Goal: Information Seeking & Learning: Learn about a topic

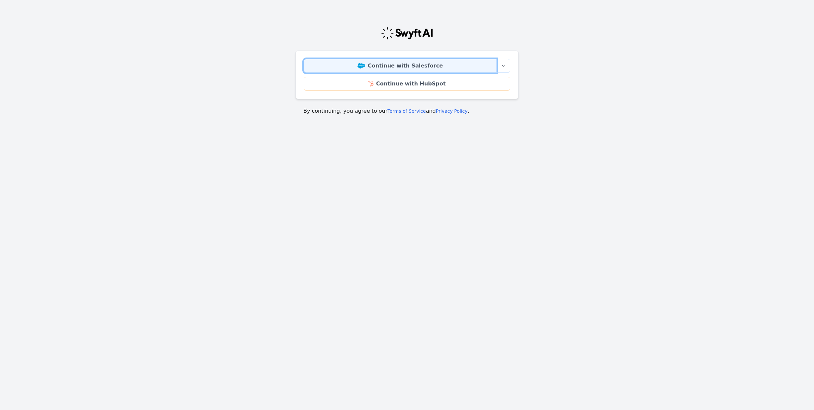
click at [392, 69] on link "Continue with Salesforce" at bounding box center [400, 66] width 193 height 14
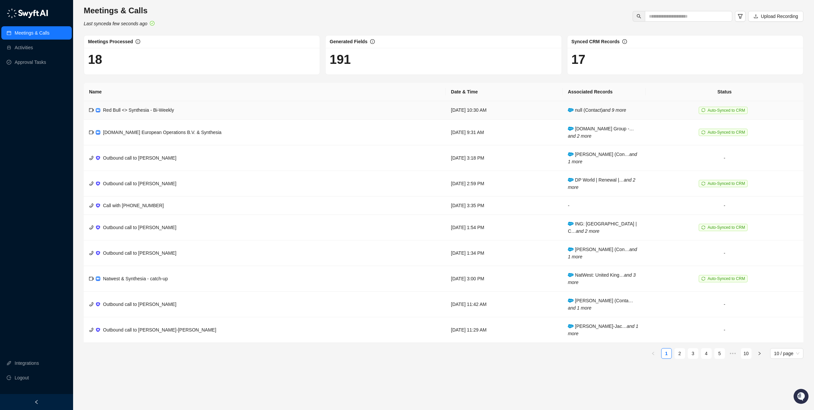
click at [146, 111] on span "Red Bull <> Synthesia - Bi-Weekly" at bounding box center [138, 109] width 71 height 5
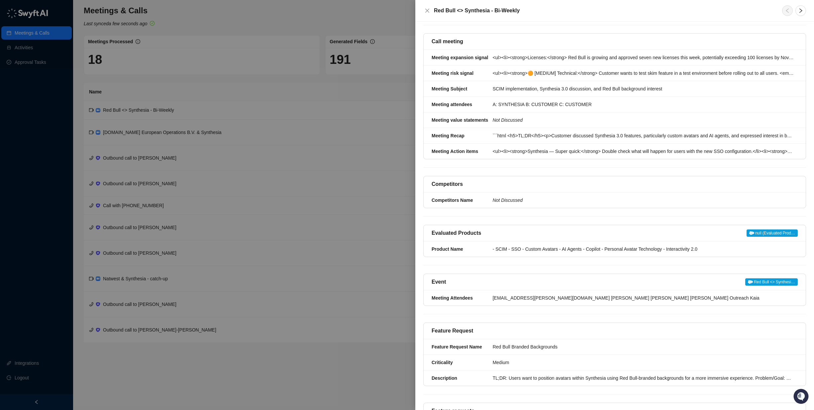
scroll to position [163, 0]
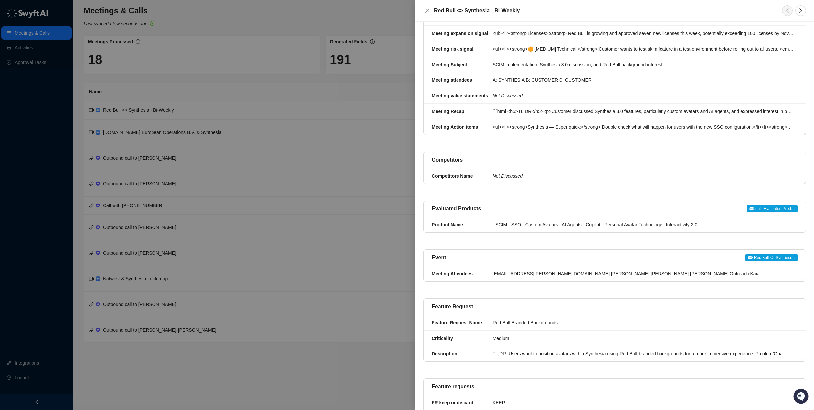
click at [366, 140] on div at bounding box center [407, 205] width 814 height 410
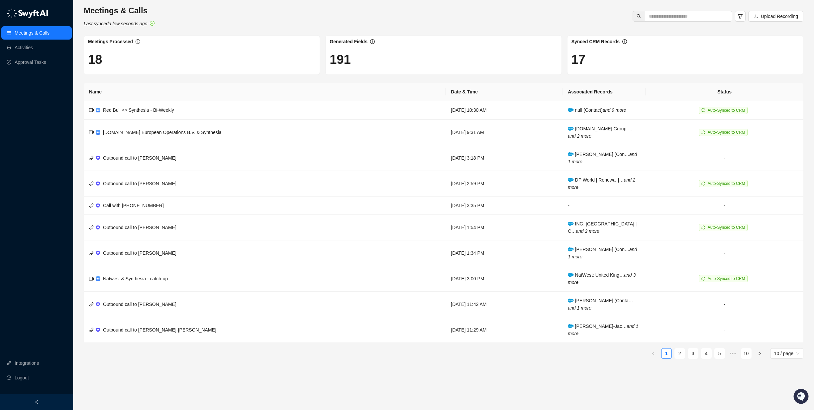
click at [94, 57] on h1 "18" at bounding box center [202, 59] width 228 height 15
click at [19, 45] on link "Activities" at bounding box center [24, 47] width 18 height 13
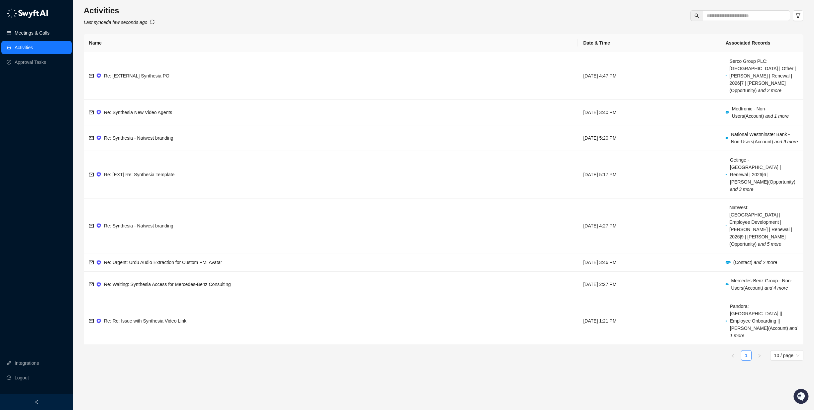
click at [29, 35] on link "Meetings & Calls" at bounding box center [32, 32] width 35 height 13
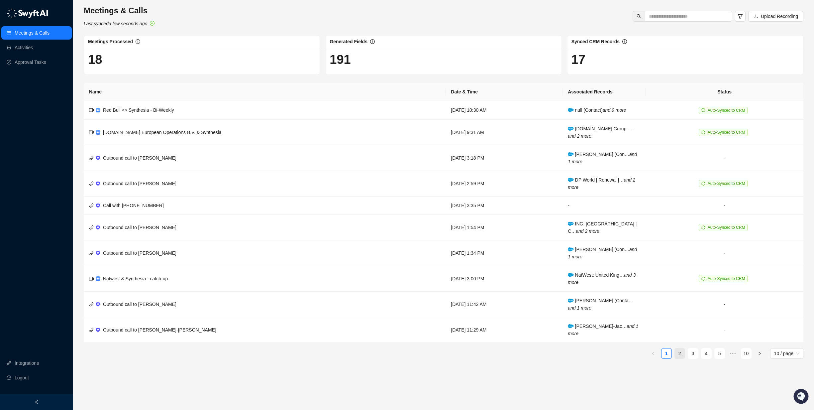
click at [679, 350] on link "2" at bounding box center [680, 353] width 10 height 10
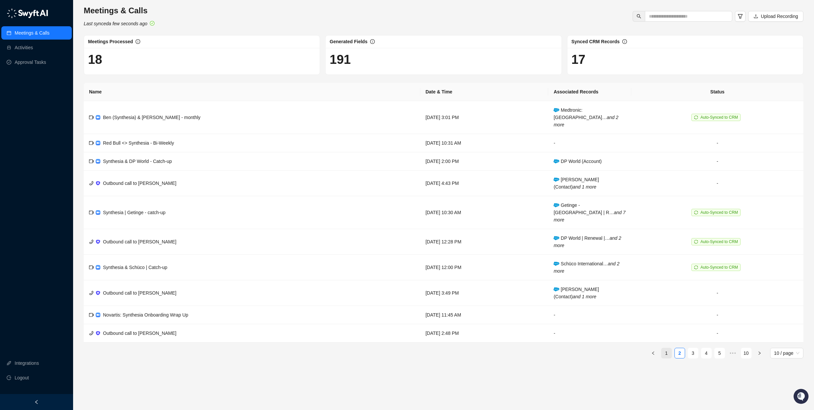
click at [664, 348] on link "1" at bounding box center [666, 353] width 10 height 10
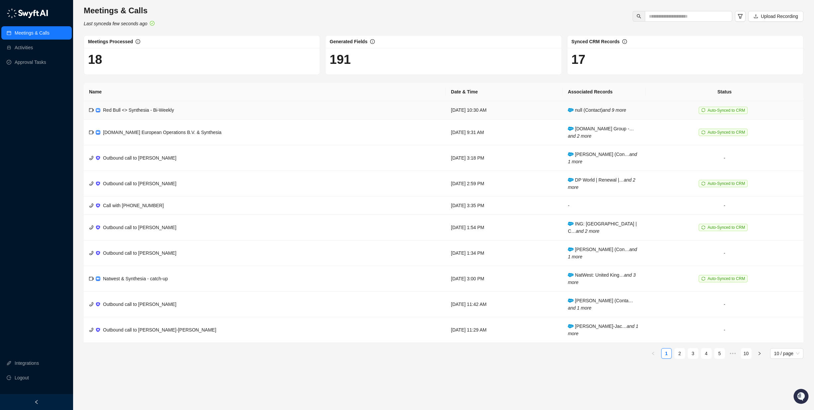
click at [112, 109] on span "Red Bull <> Synthesia - Bi-Weekly" at bounding box center [138, 109] width 71 height 5
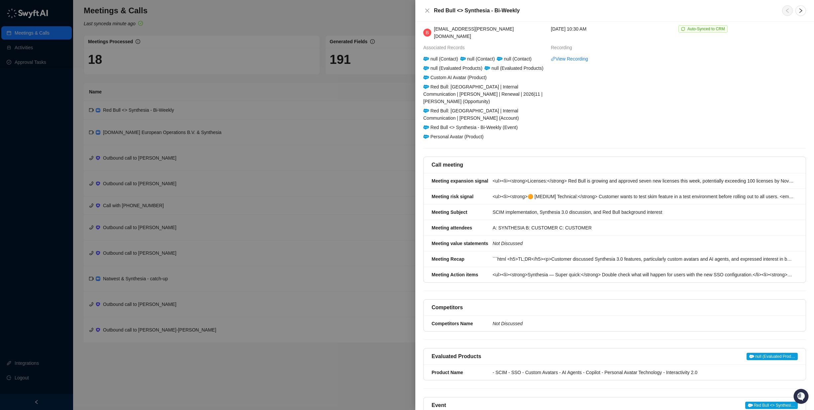
scroll to position [19, 0]
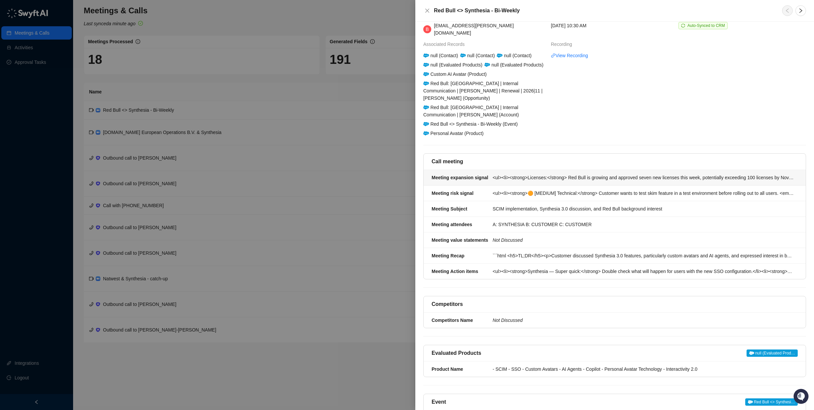
click at [514, 170] on li "Meeting expansion signal <ul><li><strong>Licenses:</strong> Red Bull is growing…" at bounding box center [615, 178] width 382 height 16
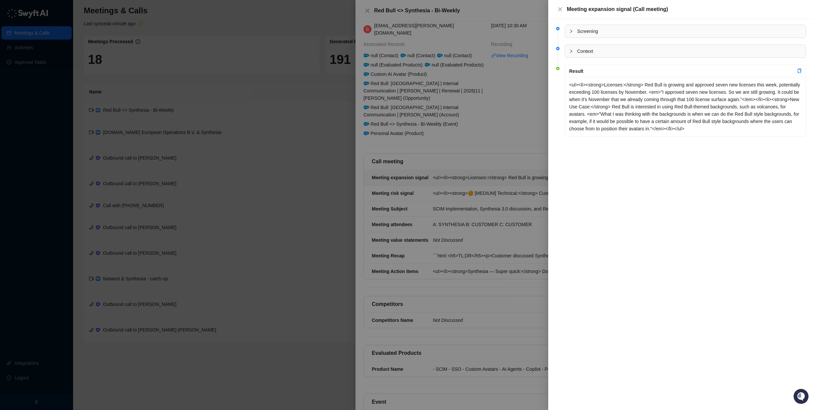
click at [440, 189] on div at bounding box center [407, 205] width 814 height 410
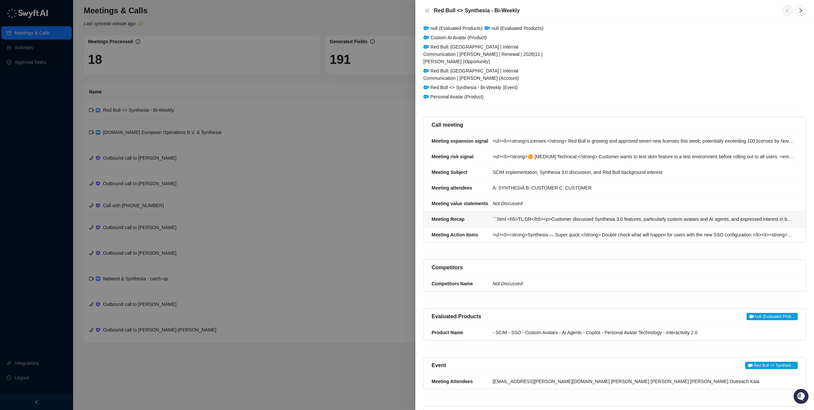
scroll to position [58, 0]
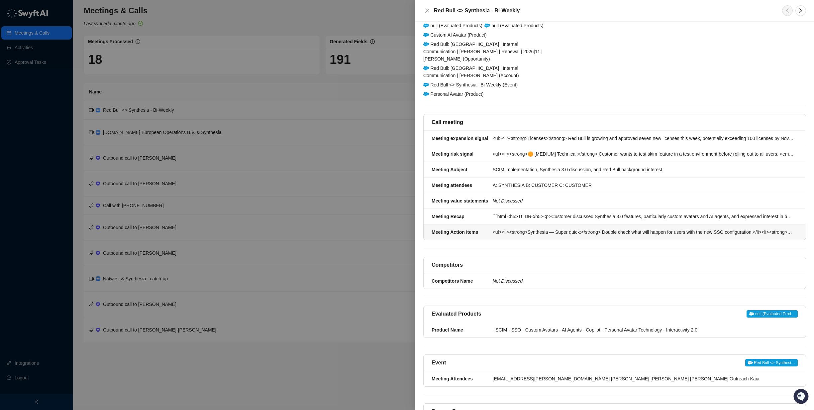
click at [512, 228] on div "<ul><li><strong>Synthesia — Super quick:</strong> Double check what will happen…" at bounding box center [643, 231] width 301 height 7
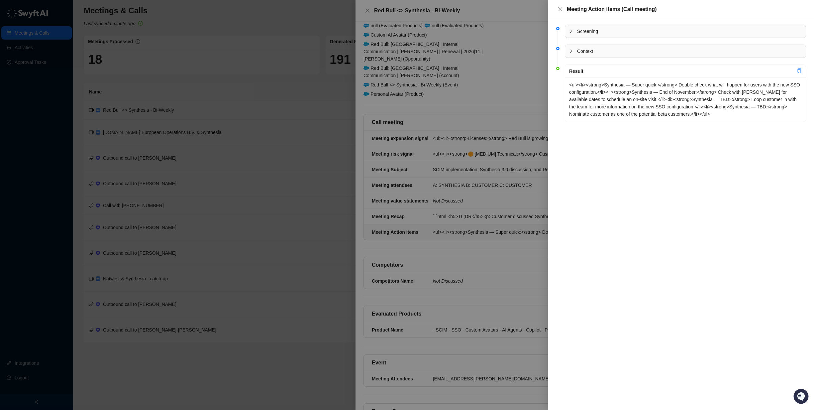
click at [502, 245] on div at bounding box center [407, 205] width 814 height 410
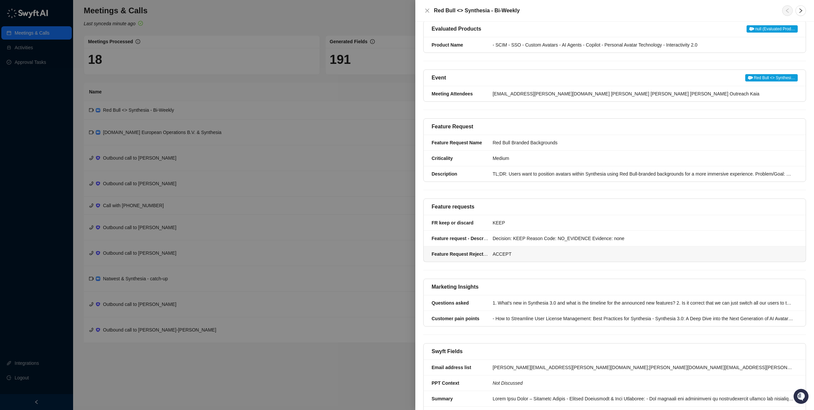
scroll to position [391, 0]
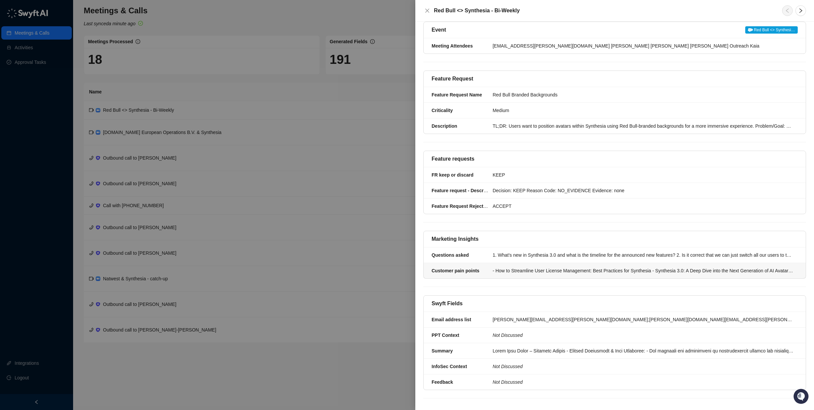
click at [513, 267] on div "- How to Streamline User License Management: Best Practices for Synthesia - Syn…" at bounding box center [643, 270] width 301 height 7
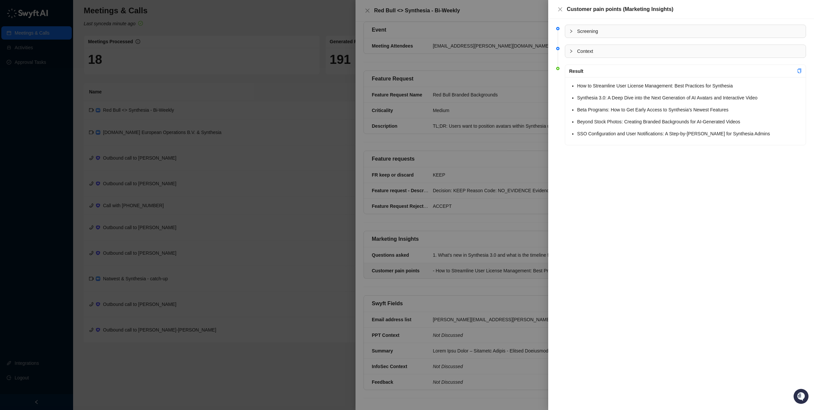
click at [493, 257] on div at bounding box center [407, 205] width 814 height 410
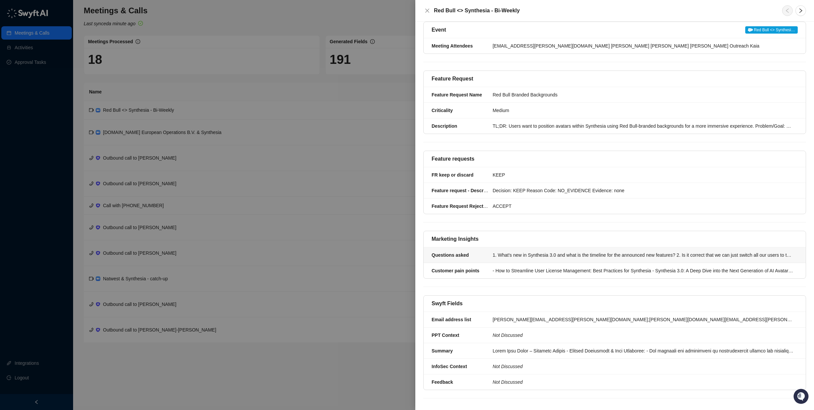
click at [499, 251] on div "1. What's new in Synthesia 3.0 and what is the timeline for the announced new f…" at bounding box center [643, 254] width 301 height 7
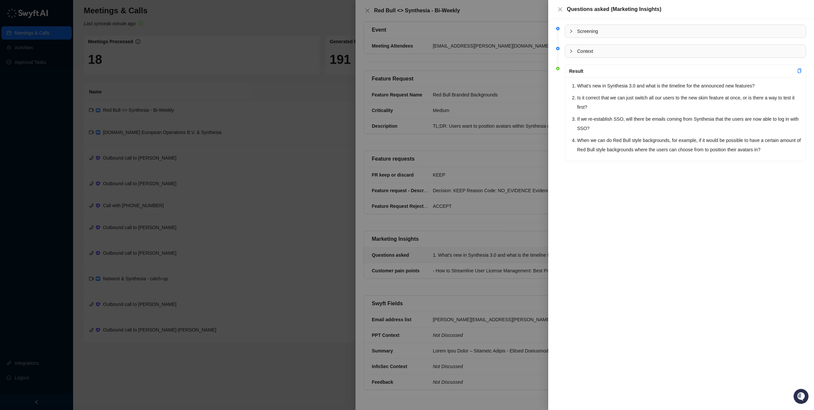
click at [292, 203] on div at bounding box center [407, 205] width 814 height 410
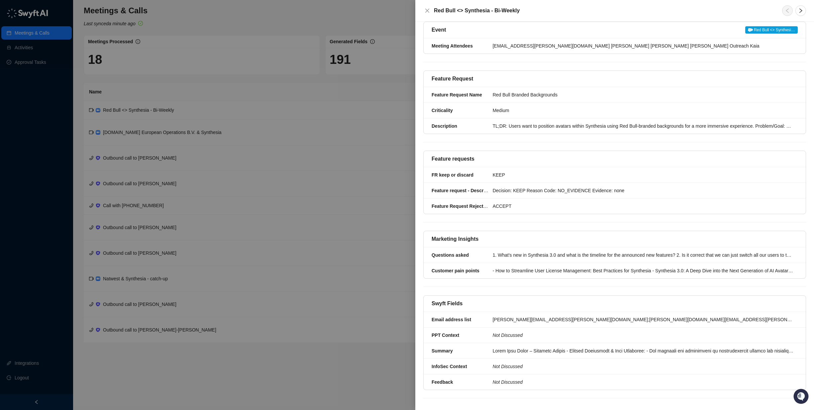
click at [294, 257] on div at bounding box center [407, 205] width 814 height 410
